Goal: Task Accomplishment & Management: Use online tool/utility

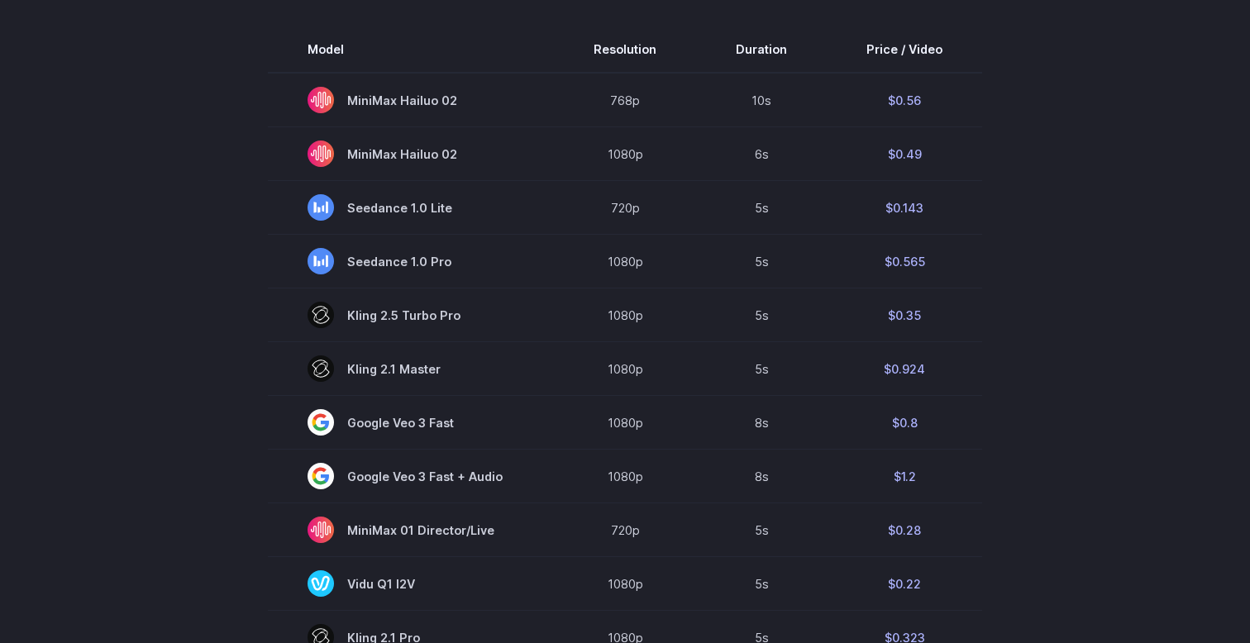
scroll to position [527, 0]
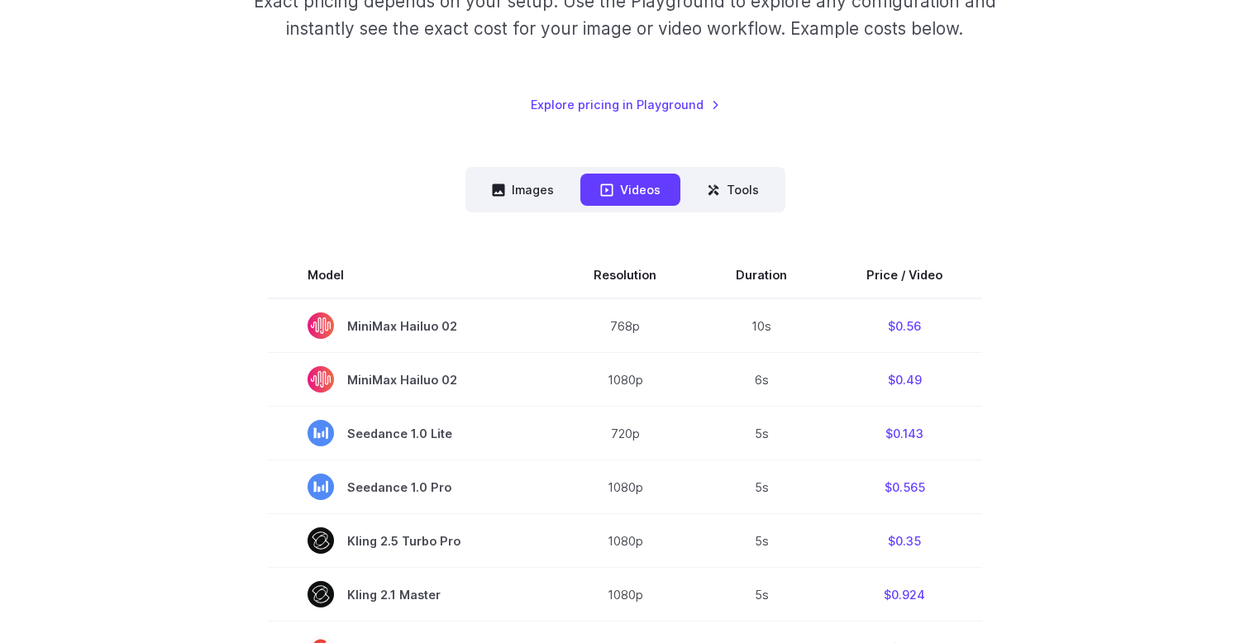
scroll to position [300, 0]
click at [626, 104] on link "Explore pricing in Playground" at bounding box center [625, 103] width 189 height 19
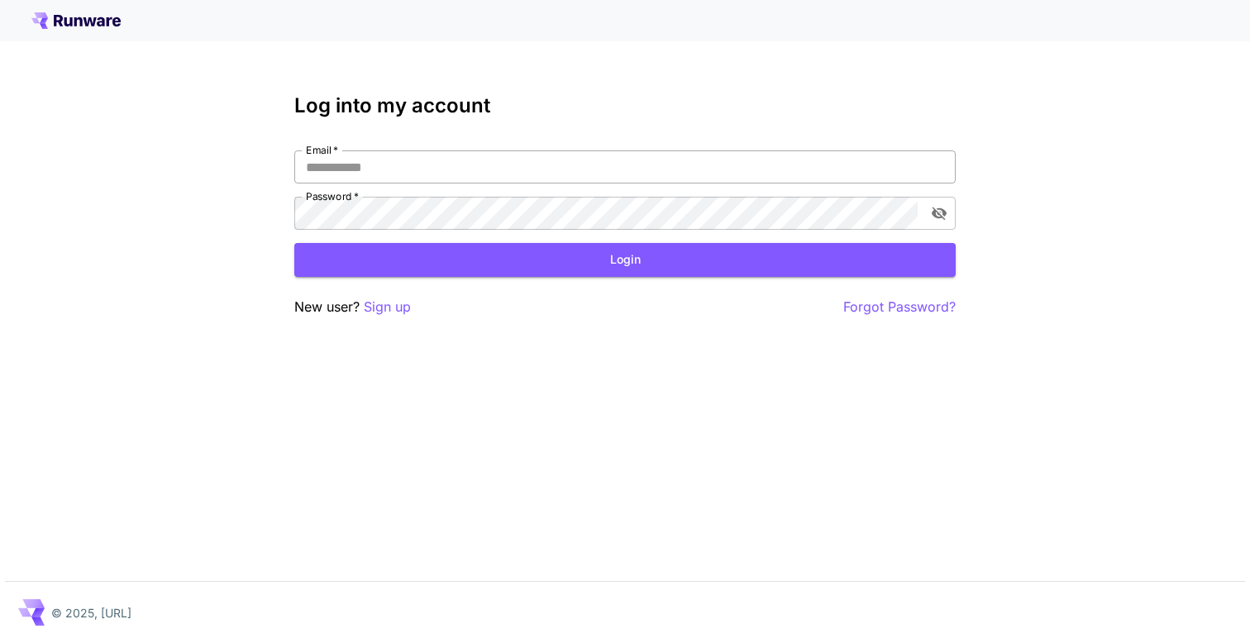
click at [485, 167] on input "Email   *" at bounding box center [624, 166] width 661 height 33
type input "**********"
click at [551, 254] on button "Login" at bounding box center [624, 260] width 661 height 34
